Goal: Transaction & Acquisition: Purchase product/service

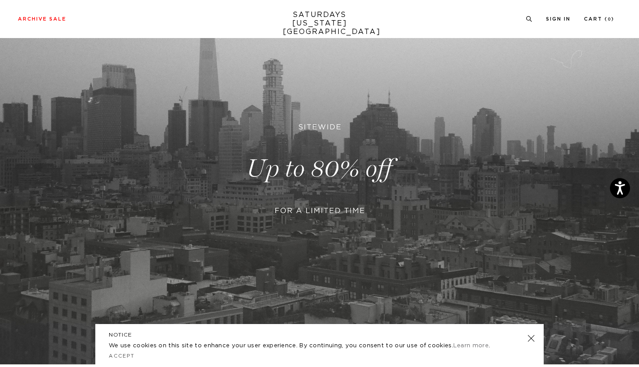
scroll to position [90, 0]
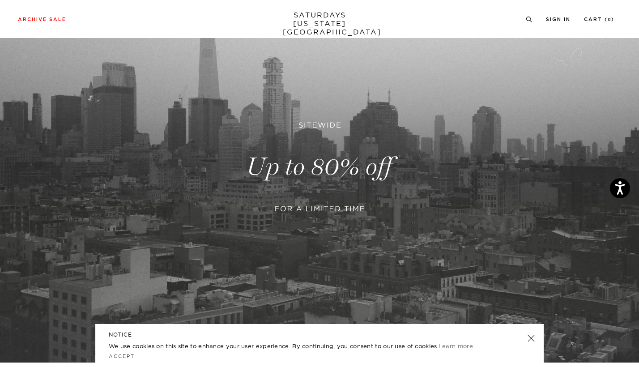
click at [532, 336] on link at bounding box center [531, 338] width 13 height 13
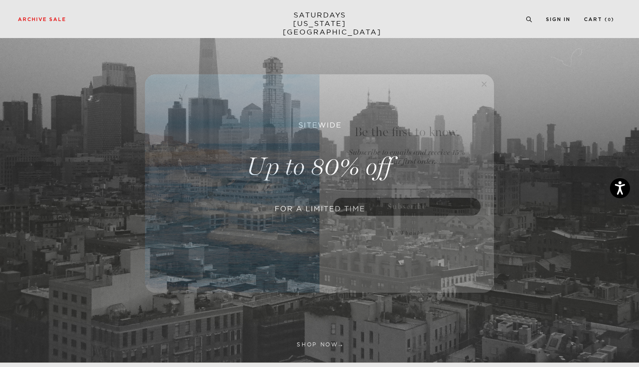
click at [480, 84] on circle "Close dialog" at bounding box center [484, 84] width 10 height 10
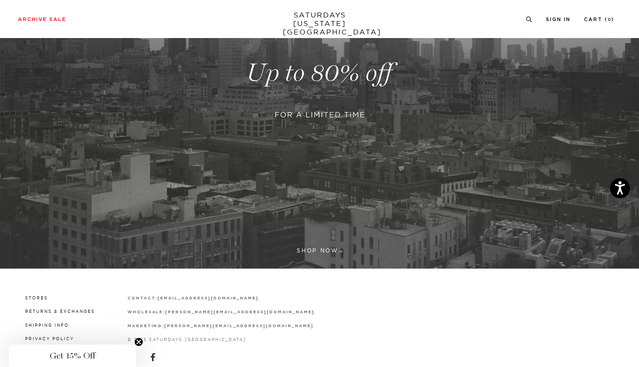
scroll to position [184, 0]
click at [35, 13] on div "Archive Sale Men's Tees Shirts Shorts Swim Knitwear Pants Sweats Women's" at bounding box center [319, 19] width 639 height 38
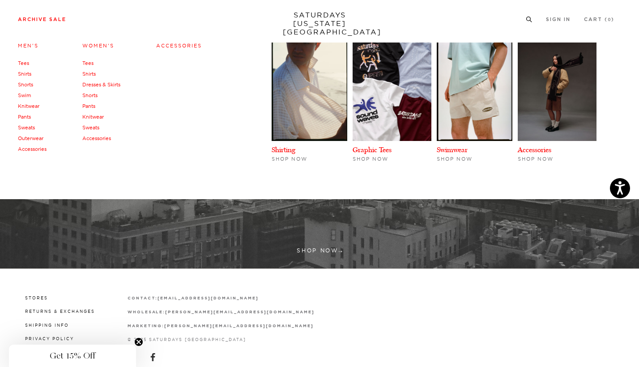
click at [34, 20] on link "Archive Sale" at bounding box center [42, 19] width 48 height 5
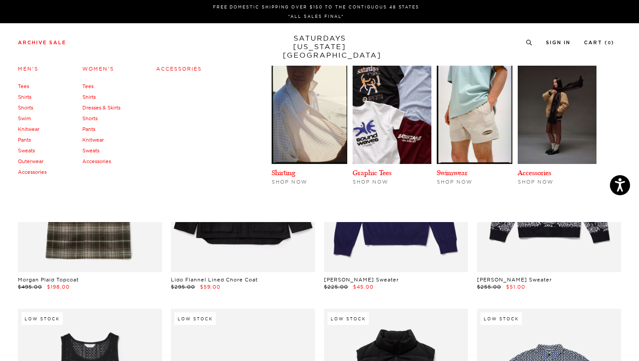
click at [89, 85] on link "Tees" at bounding box center [87, 86] width 11 height 6
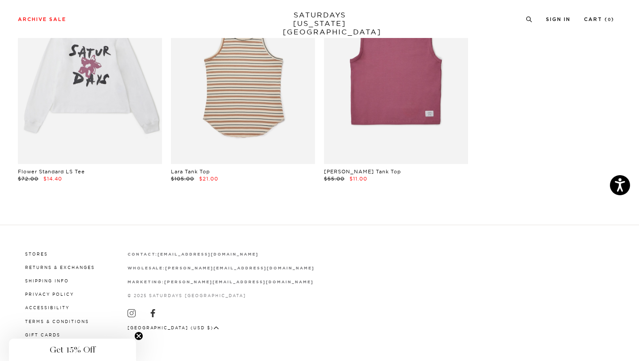
scroll to position [541, 2]
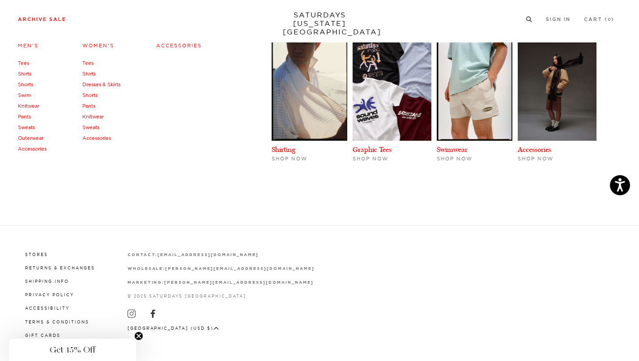
click at [22, 64] on link "Tees" at bounding box center [23, 63] width 11 height 6
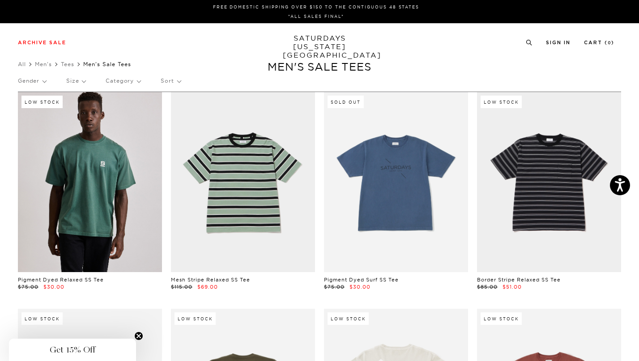
scroll to position [0, 4]
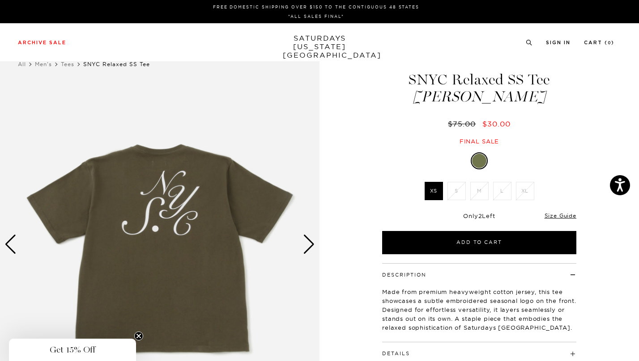
click at [307, 239] on div "Next slide" at bounding box center [309, 245] width 12 height 20
click at [311, 51] on div "Archive Sale Men's Tees Shirts Shorts Swim Knitwear Pants Sweats Women's" at bounding box center [319, 42] width 639 height 38
click at [303, 40] on link "SATURDAYS NEW YORK CITY" at bounding box center [320, 46] width 74 height 25
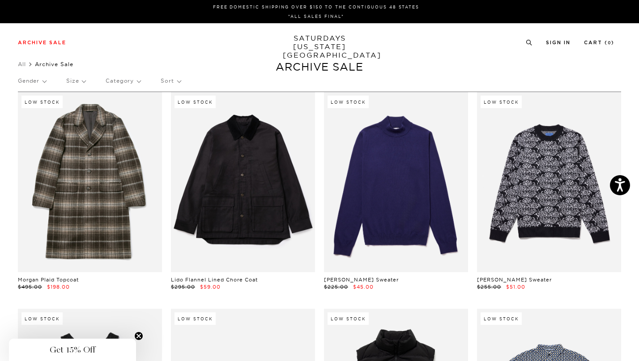
click at [49, 84] on div "Gender Size Category Sort" at bounding box center [319, 81] width 603 height 21
click at [41, 81] on p "Gender" at bounding box center [32, 81] width 28 height 21
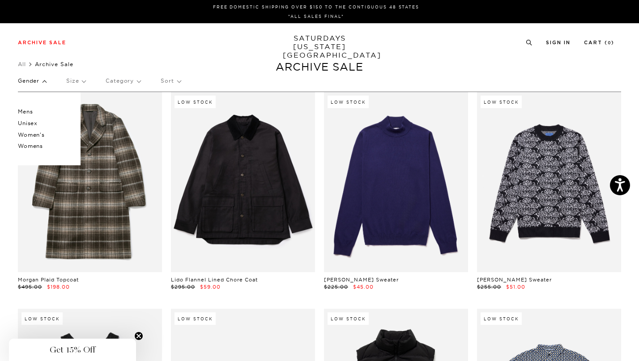
click at [34, 112] on p "Mens" at bounding box center [45, 112] width 54 height 12
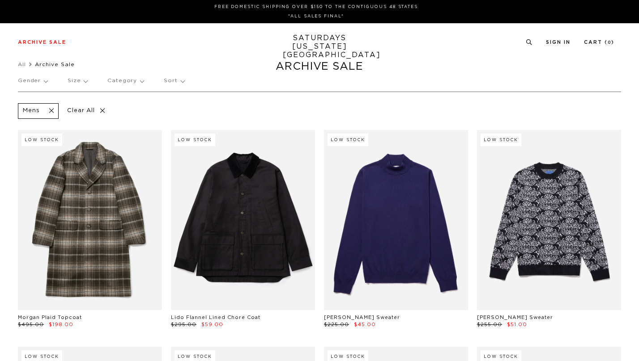
click at [131, 81] on p "Category" at bounding box center [125, 81] width 36 height 21
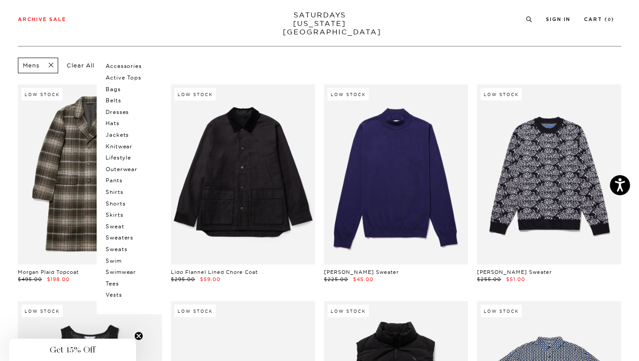
scroll to position [52, 0]
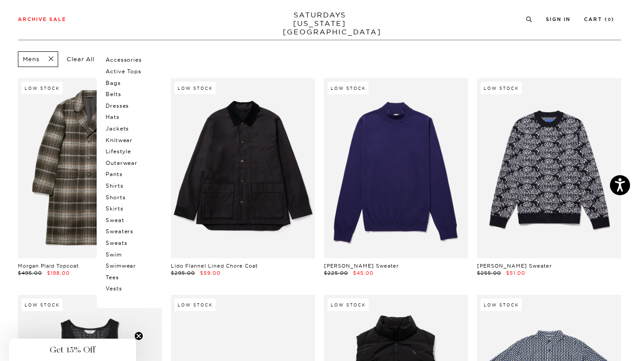
click at [116, 272] on p "Tees" at bounding box center [133, 278] width 54 height 12
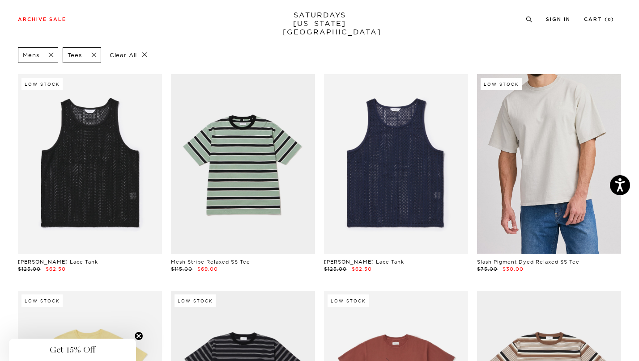
scroll to position [55, 0]
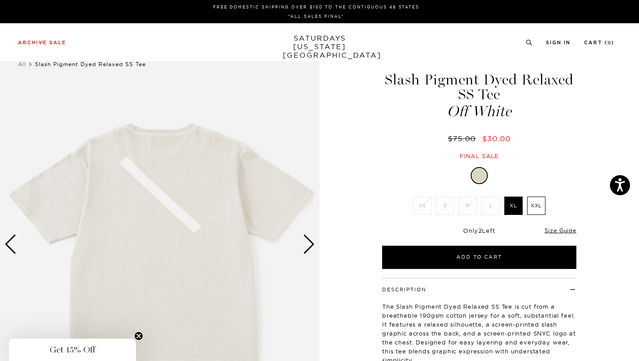
click at [308, 242] on div "Next slide" at bounding box center [309, 245] width 12 height 20
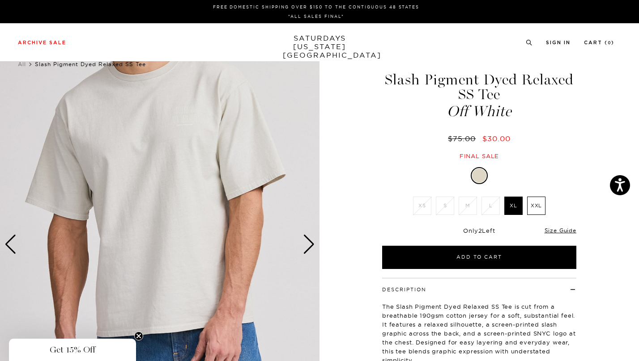
click at [308, 242] on div "Next slide" at bounding box center [309, 245] width 12 height 20
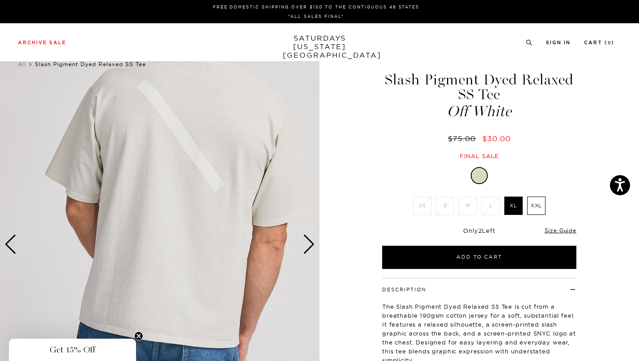
click at [314, 246] on div "Next slide" at bounding box center [309, 245] width 12 height 20
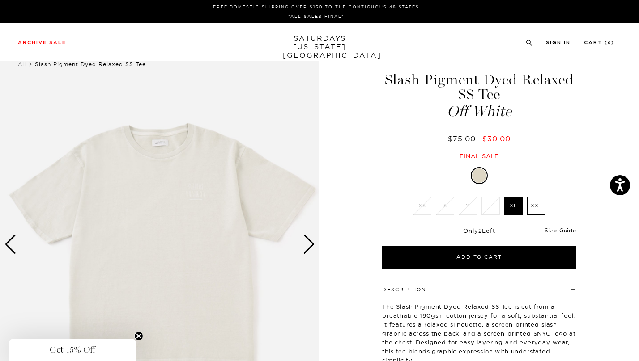
click at [314, 246] on div "Next slide" at bounding box center [309, 245] width 12 height 20
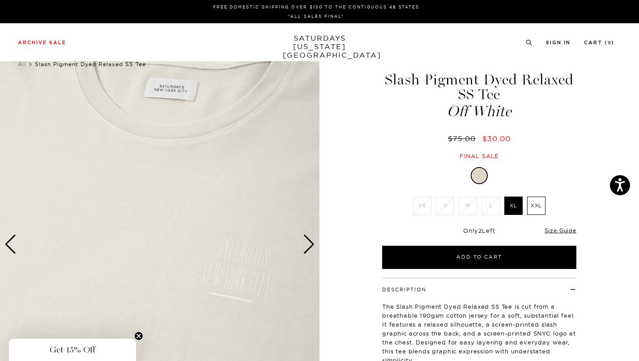
click at [309, 244] on div "Next slide" at bounding box center [309, 245] width 12 height 20
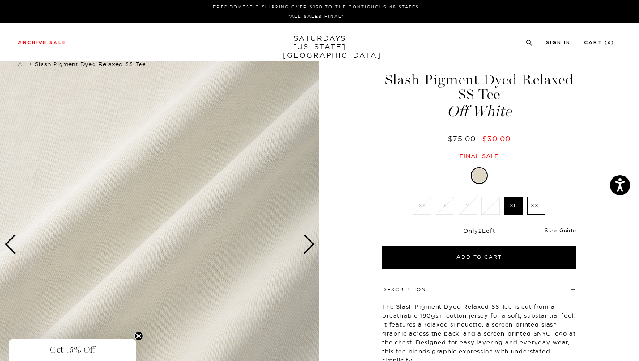
click at [309, 244] on div "Next slide" at bounding box center [309, 245] width 12 height 20
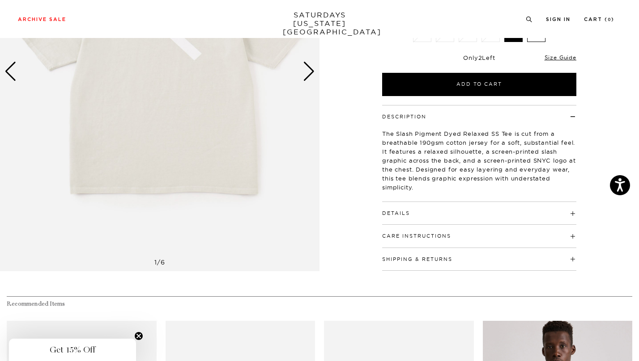
scroll to position [187, 0]
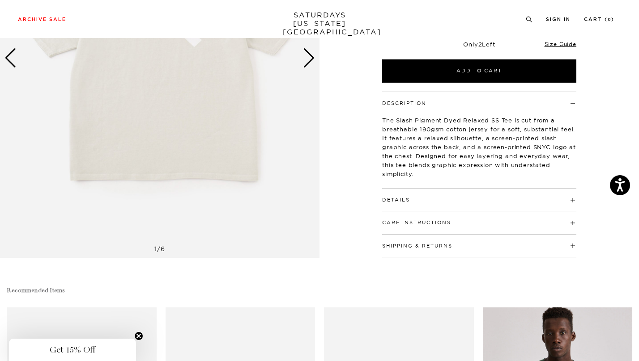
click at [447, 202] on div "Details 100% cotton Relaxed fit Model is 6'0" and wearing a size M" at bounding box center [479, 200] width 194 height 23
click at [448, 200] on h4 "Details" at bounding box center [479, 196] width 194 height 15
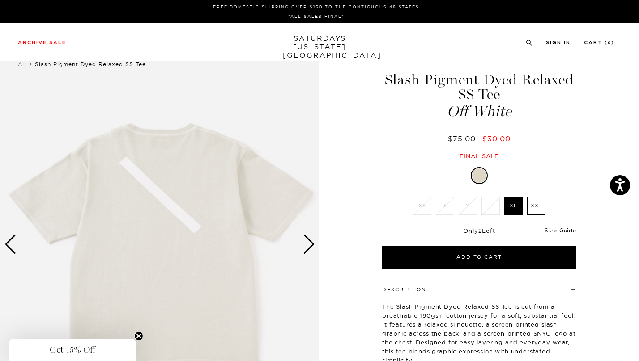
scroll to position [0, 0]
click at [488, 207] on li "L" at bounding box center [490, 206] width 23 height 18
click at [435, 0] on div "FREE DOMESTIC SHIPPING OVER $150 TO THE CONTIGUOUS 48 STATES *ALL SALES FINAL*" at bounding box center [319, 11] width 639 height 23
click at [306, 242] on div "Next slide" at bounding box center [309, 245] width 12 height 20
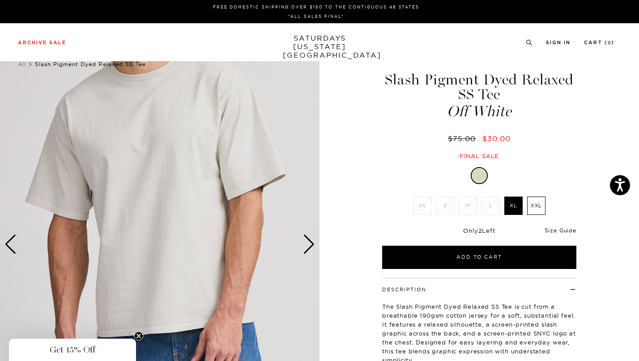
click at [568, 231] on link "Size Guide" at bounding box center [560, 230] width 32 height 7
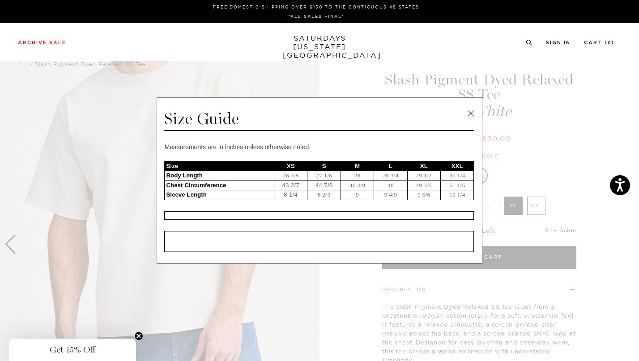
click at [472, 112] on link at bounding box center [470, 113] width 13 height 13
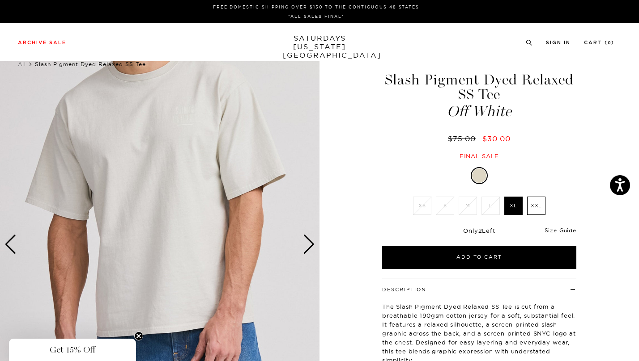
click at [312, 241] on div "Next slide" at bounding box center [309, 245] width 12 height 20
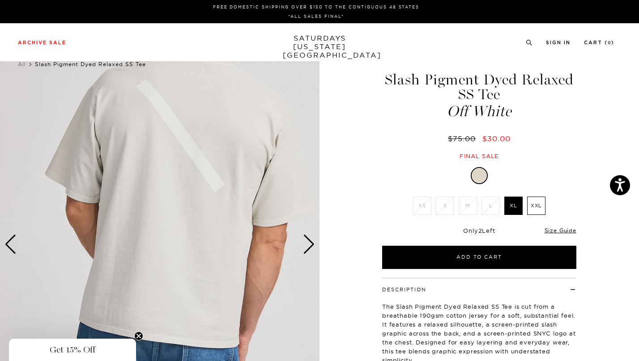
click at [312, 241] on div "Next slide" at bounding box center [309, 245] width 12 height 20
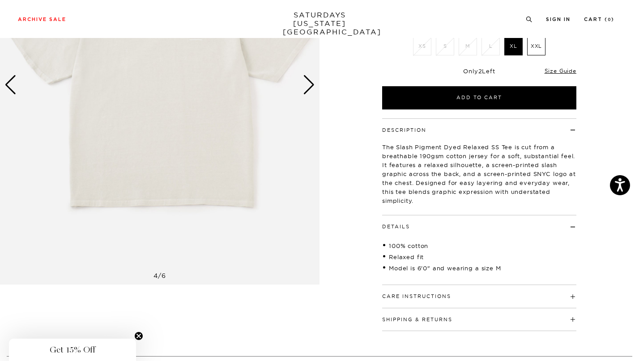
scroll to position [159, 1]
click at [443, 296] on button "Care Instructions" at bounding box center [416, 297] width 69 height 5
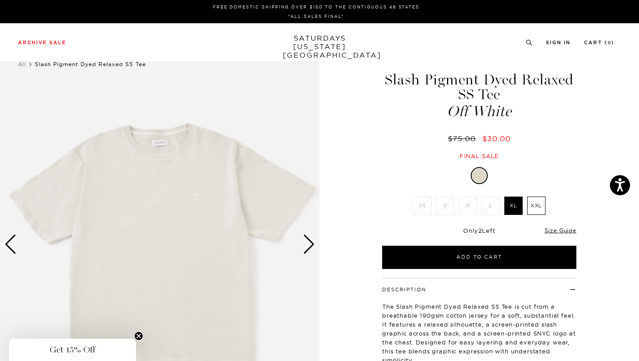
scroll to position [0, 2]
click at [310, 243] on div "Next slide" at bounding box center [309, 245] width 12 height 20
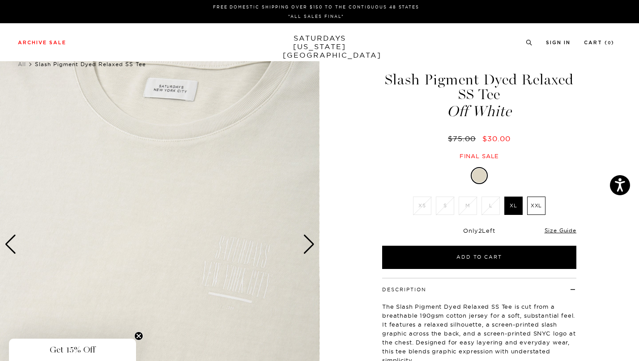
click at [304, 245] on div "Next slide" at bounding box center [309, 245] width 12 height 20
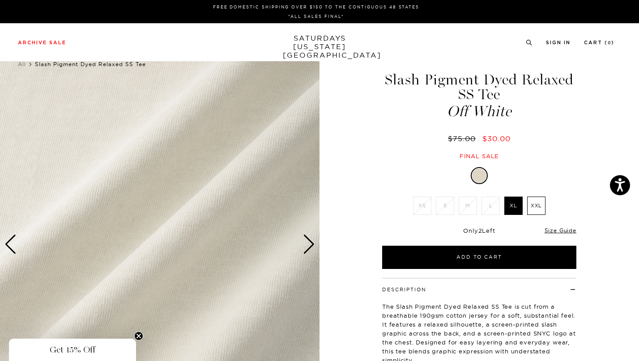
click at [304, 245] on div "Next slide" at bounding box center [309, 245] width 12 height 20
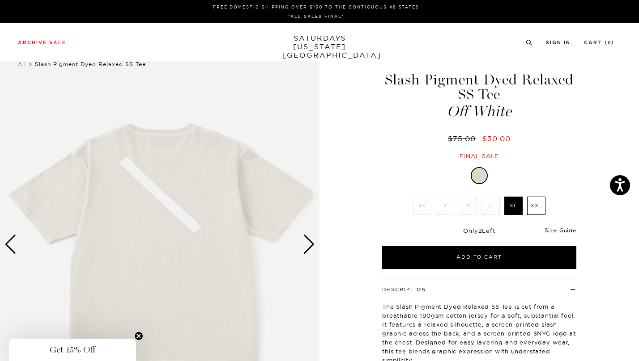
click at [304, 245] on div "Next slide" at bounding box center [309, 245] width 12 height 20
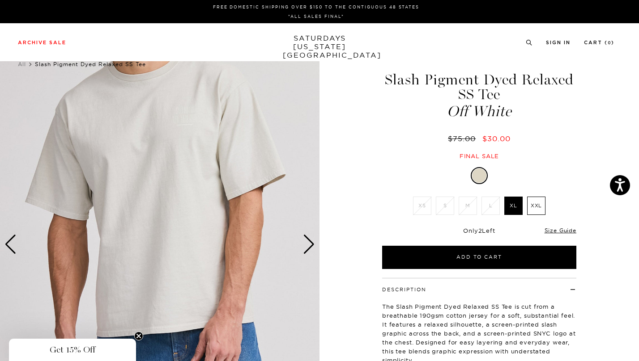
scroll to position [0, 5]
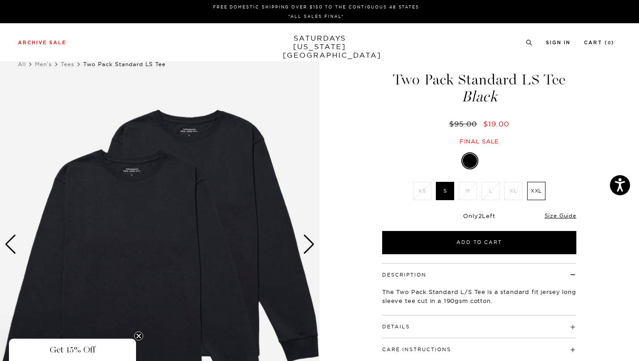
click at [310, 242] on div "Next slide" at bounding box center [309, 245] width 12 height 20
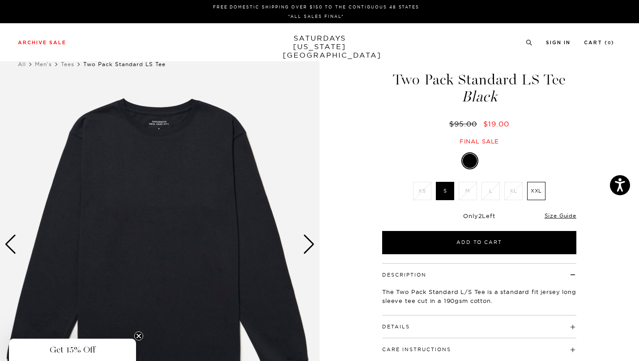
scroll to position [0, 2]
click at [308, 242] on div "Next slide" at bounding box center [309, 245] width 12 height 20
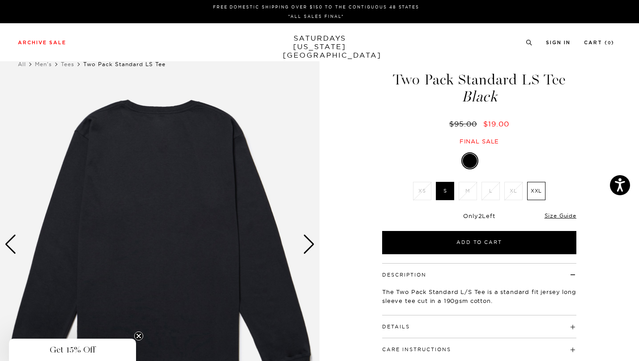
click at [308, 242] on div "Next slide" at bounding box center [309, 245] width 12 height 20
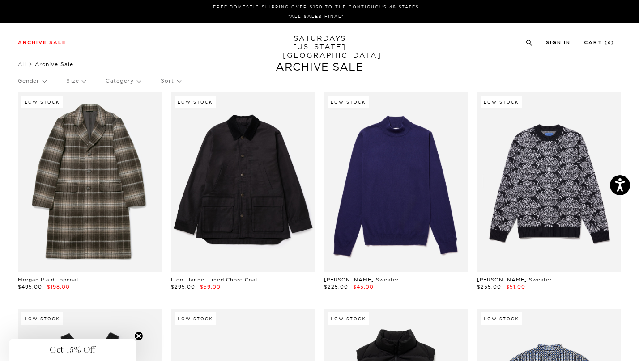
click at [114, 76] on p "Category" at bounding box center [123, 81] width 35 height 21
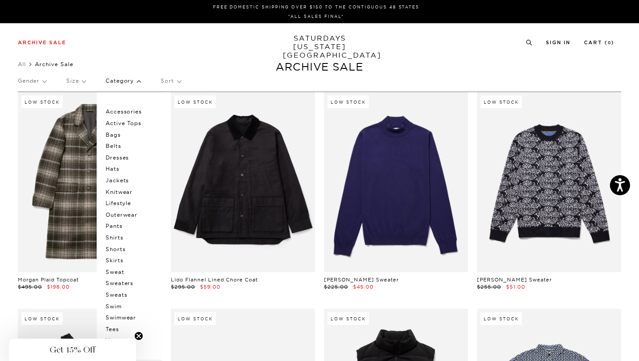
click at [114, 325] on p "Tees" at bounding box center [133, 330] width 54 height 12
click at [36, 78] on p "Gender" at bounding box center [32, 81] width 28 height 21
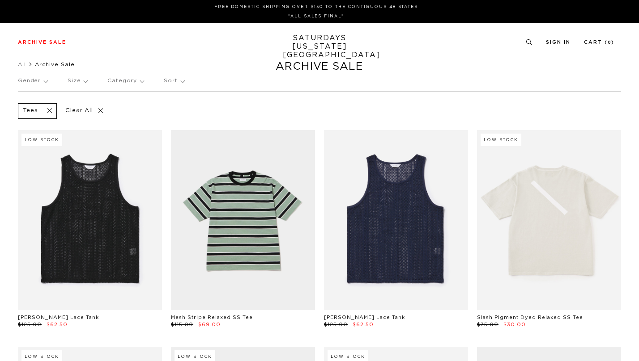
click at [39, 85] on p "Gender" at bounding box center [33, 81] width 30 height 21
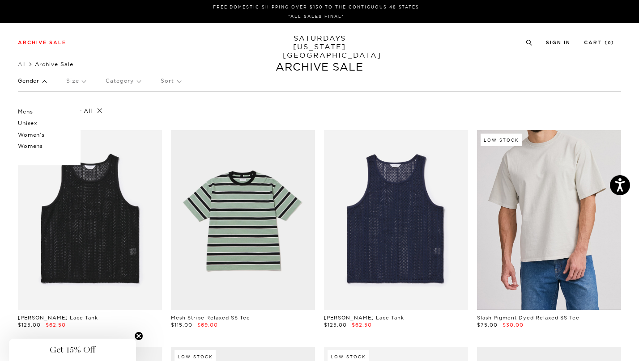
click at [563, 251] on link at bounding box center [549, 220] width 144 height 180
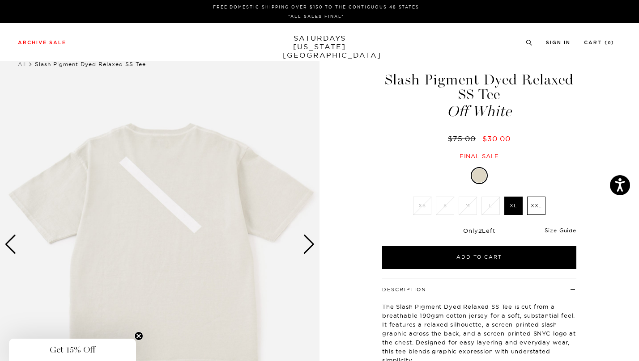
click at [411, 1] on div "FREE DOMESTIC SHIPPING OVER $150 TO THE CONTIGUOUS 48 STATES *ALL SALES FINAL*" at bounding box center [319, 11] width 639 height 23
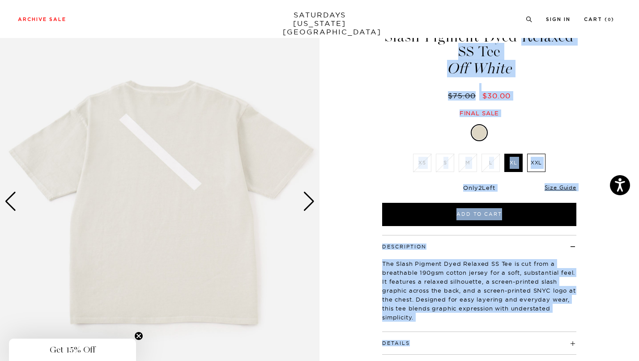
scroll to position [67, 0]
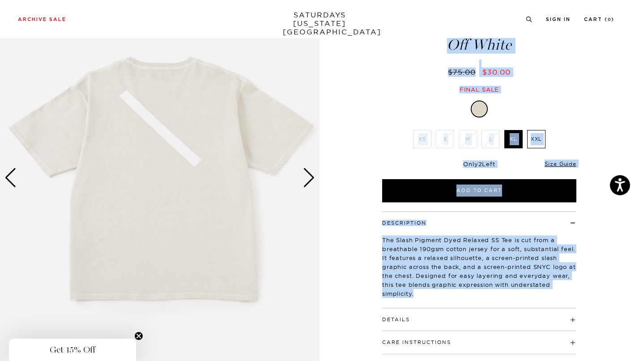
drag, startPoint x: 385, startPoint y: 75, endPoint x: 541, endPoint y: 310, distance: 283.0
click at [541, 310] on div "Slash Pigment Dyed Relaxed SS Tee Off White $75.00 $30.00 Final sale Slash Pigm…" at bounding box center [479, 178] width 224 height 399
copy div "Lorem Ipsumdo Sita Consect AD Eli Sed Doeiu $22.92 $39.70 Tempo inci Utl Etdol …"
